Goal: Complete application form

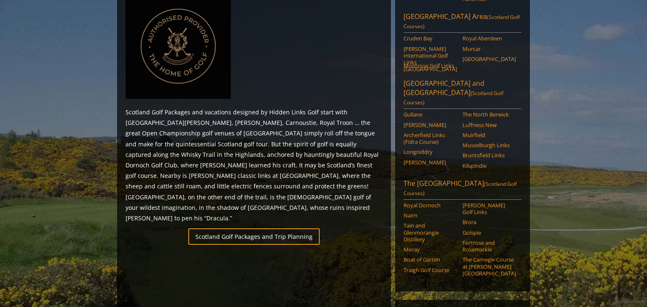
scroll to position [407, 0]
click at [448, 178] on link "The [GEOGRAPHIC_DATA] (Scotland Golf Courses)" at bounding box center [462, 188] width 118 height 21
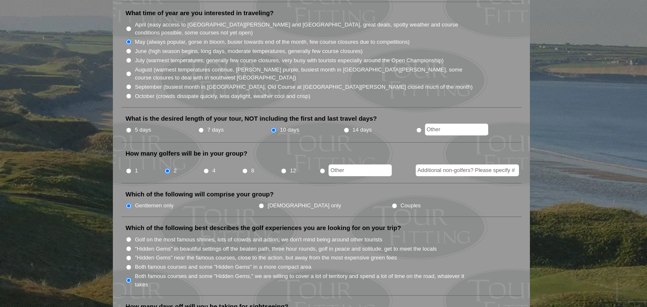
scroll to position [262, 0]
click at [201, 127] on input "7 days" at bounding box center [200, 129] width 5 height 5
radio input "true"
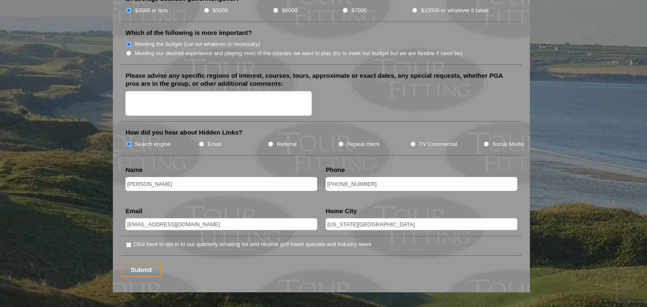
scroll to position [1023, 0]
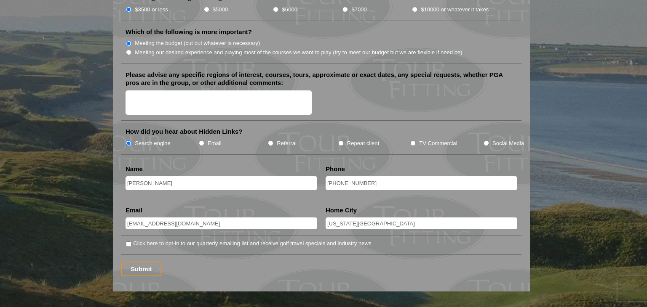
click at [138, 91] on textarea "Please advise any specific regions of interest, courses, tours, approximate or …" at bounding box center [218, 103] width 186 height 25
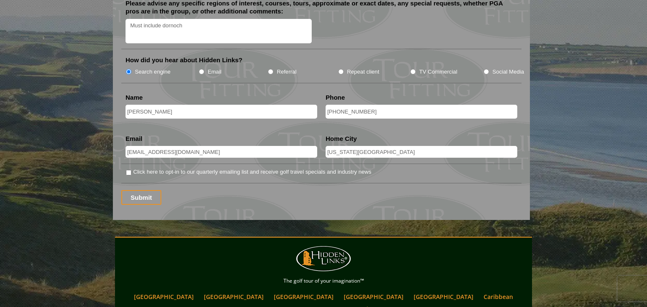
scroll to position [1097, 0]
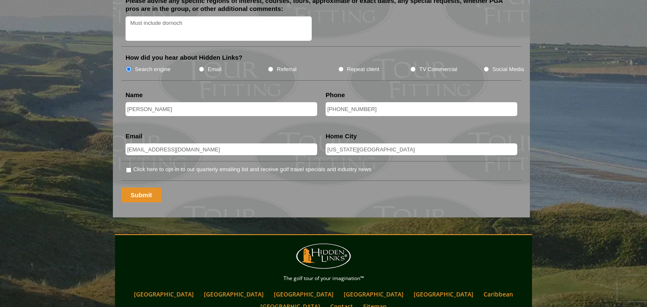
type textarea "Must include dornoch"
click at [137, 188] on input "Submit" at bounding box center [141, 195] width 40 height 15
